Goal: Navigation & Orientation: Find specific page/section

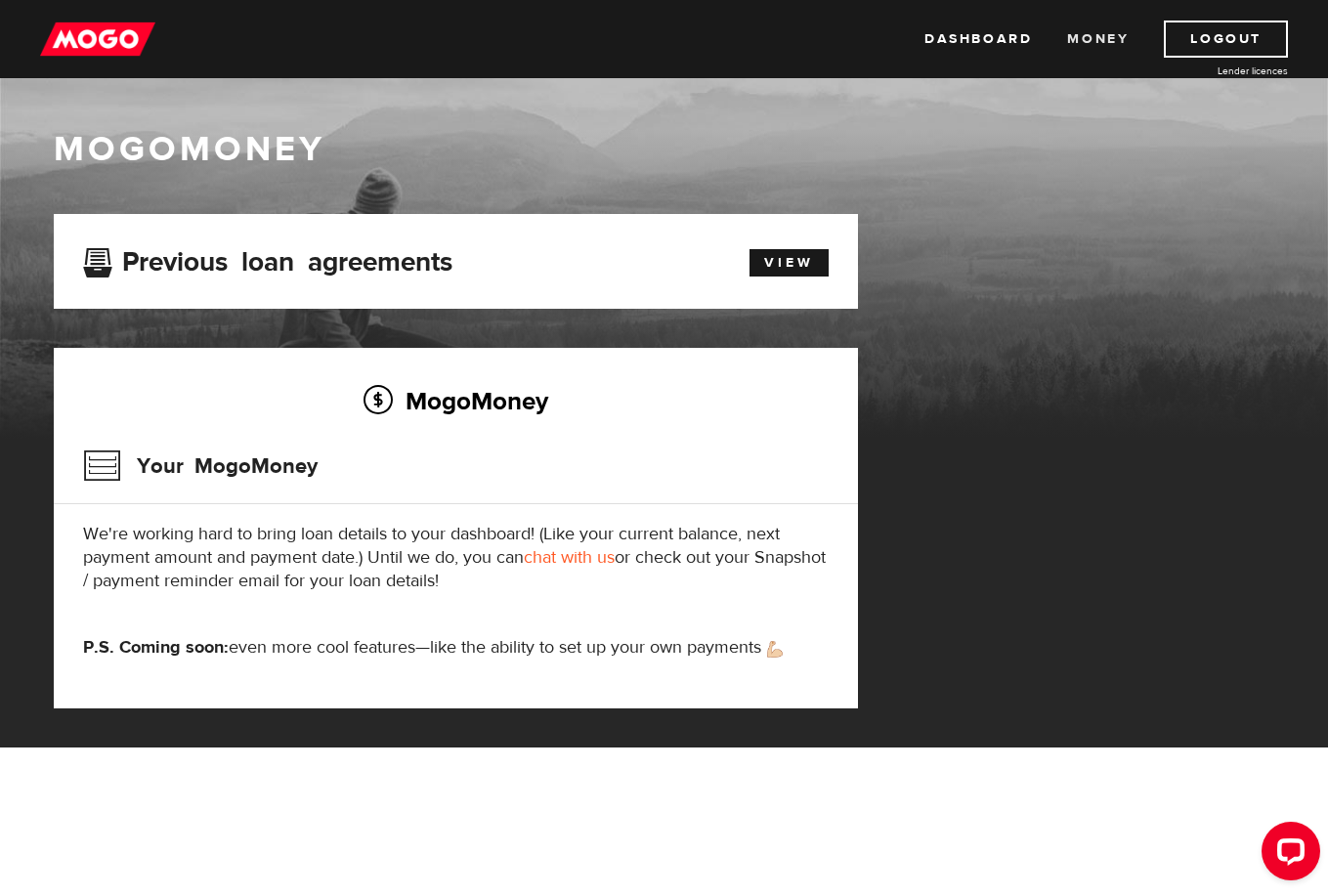
click at [1077, 34] on link "Money" at bounding box center [1098, 39] width 62 height 37
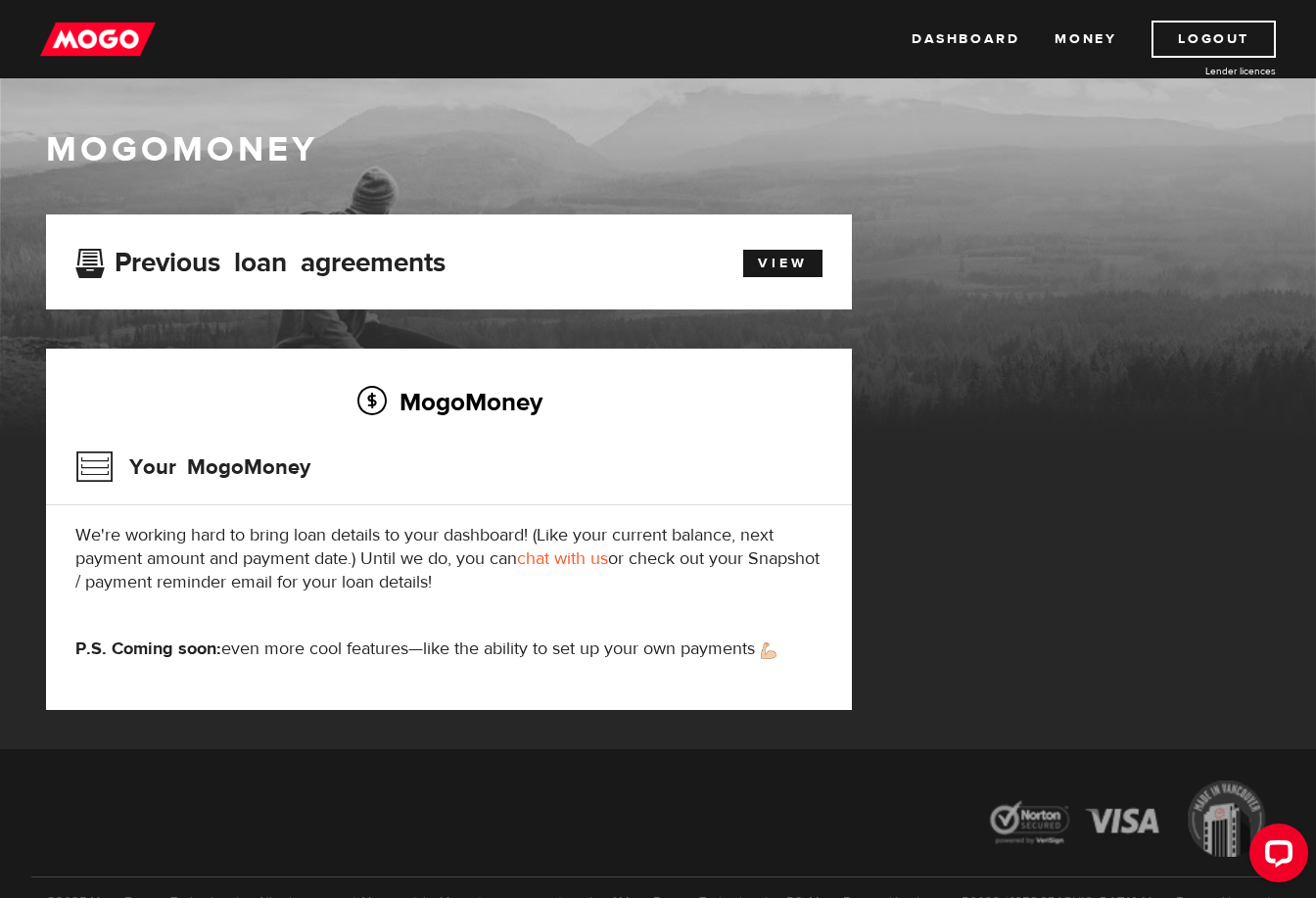
click at [1000, 39] on link "Dashboard" at bounding box center [965, 39] width 107 height 37
click at [814, 266] on link "View" at bounding box center [783, 263] width 80 height 28
click at [961, 40] on link "Dashboard" at bounding box center [965, 39] width 107 height 37
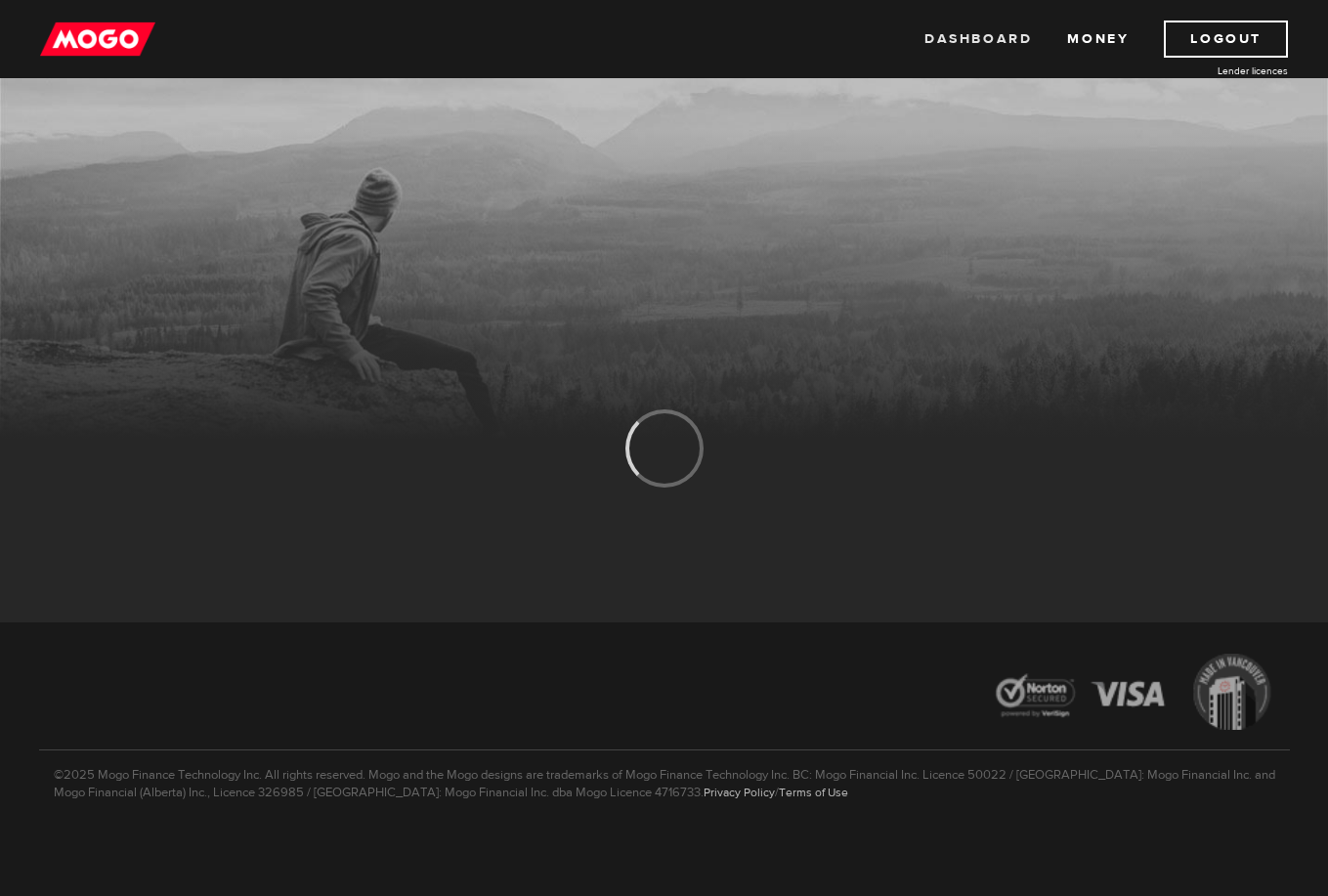
click at [1006, 34] on link "Dashboard" at bounding box center [977, 39] width 107 height 37
